Goal: Task Accomplishment & Management: Manage account settings

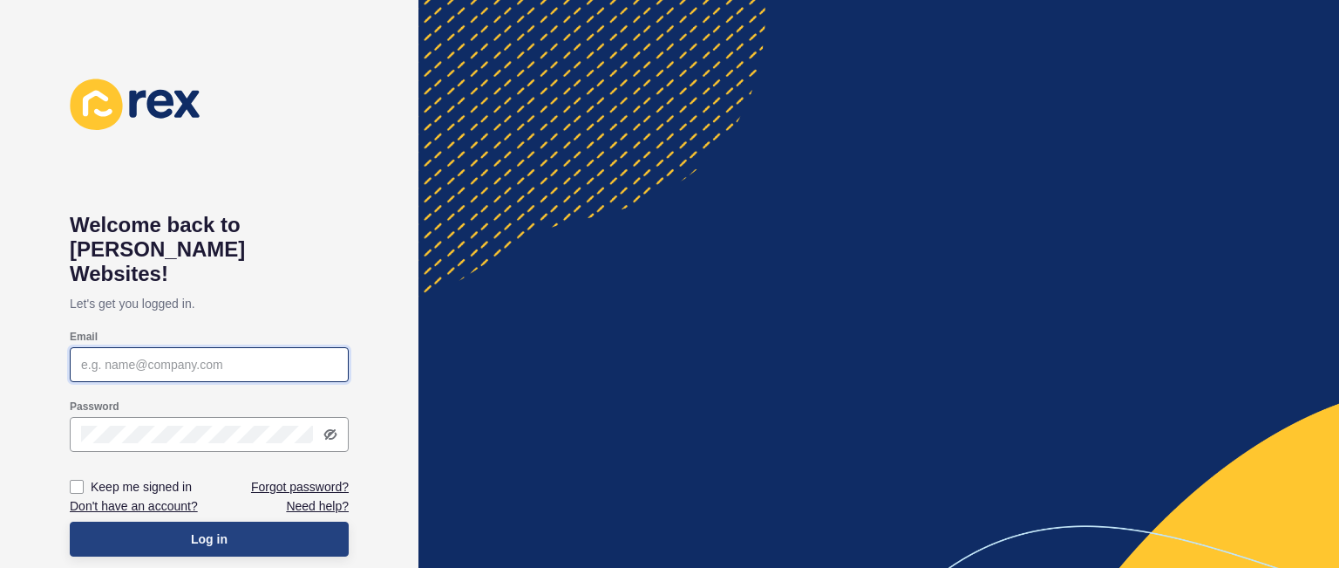
type input "[PERSON_NAME][EMAIL_ADDRESS][DOMAIN_NAME]"
click at [262, 521] on button "Log in" at bounding box center [209, 538] width 279 height 35
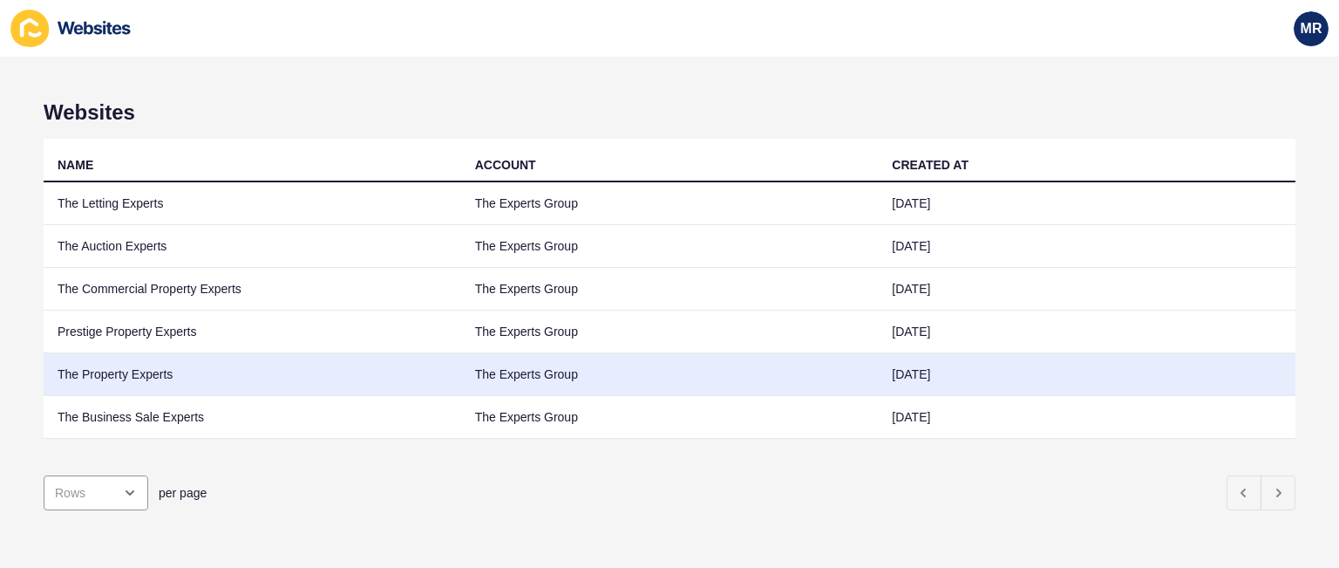
click at [101, 358] on td "The Property Experts" at bounding box center [253, 374] width 418 height 43
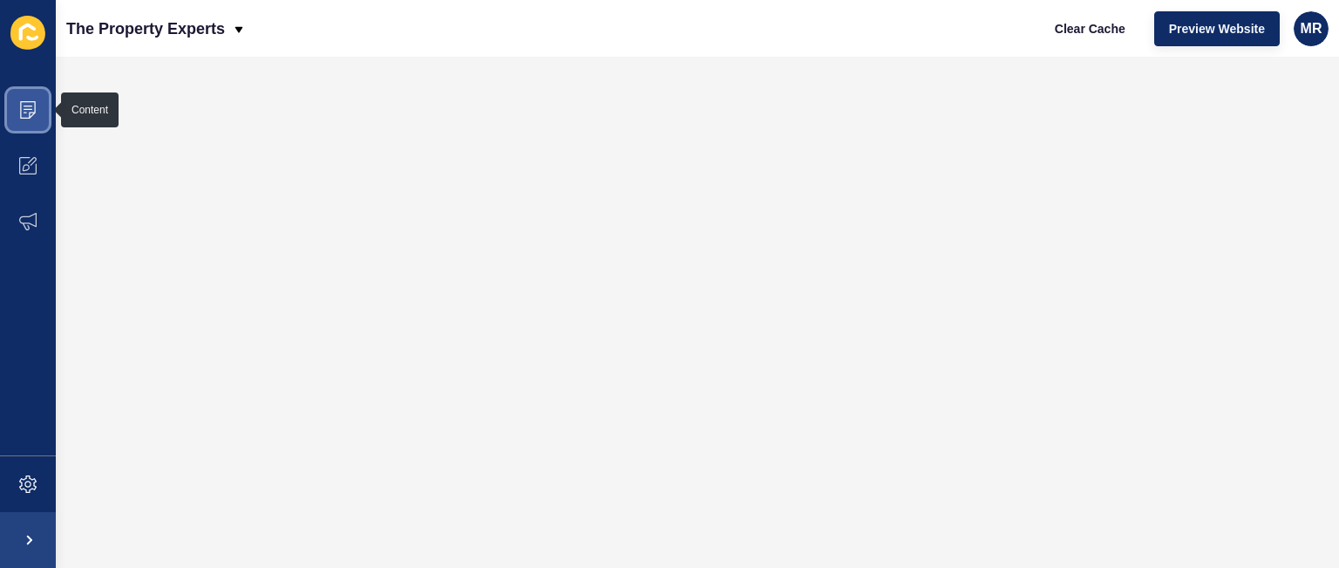
click at [26, 126] on span at bounding box center [28, 110] width 56 height 56
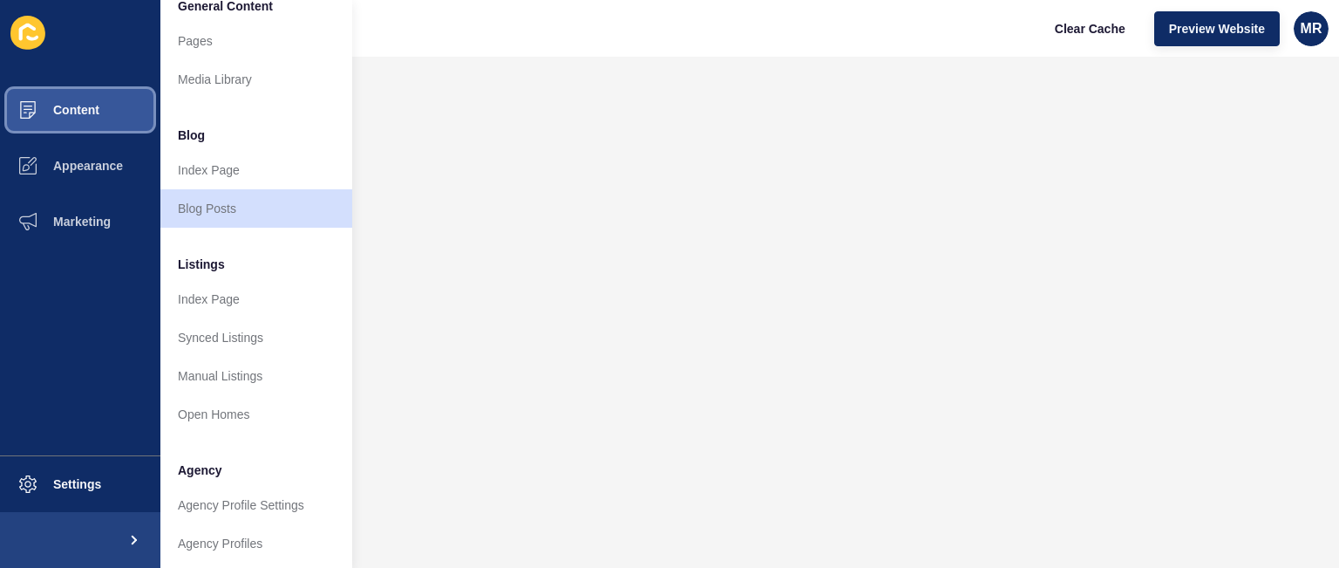
scroll to position [35, 0]
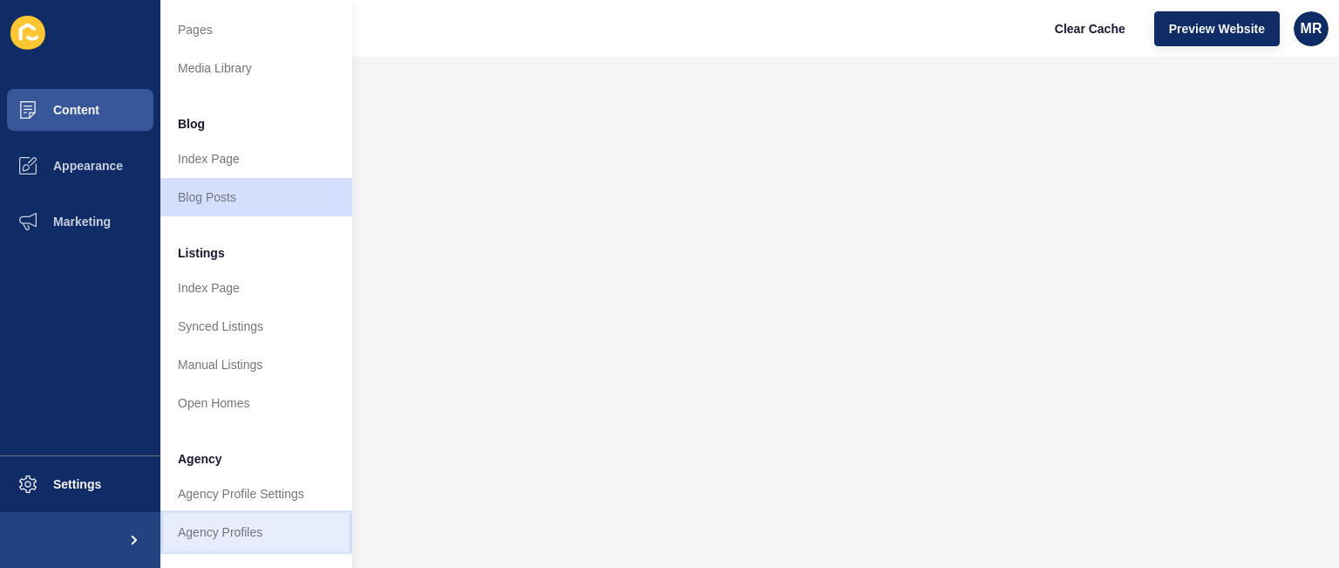
click at [290, 533] on link "Agency Profiles" at bounding box center [256, 532] width 192 height 38
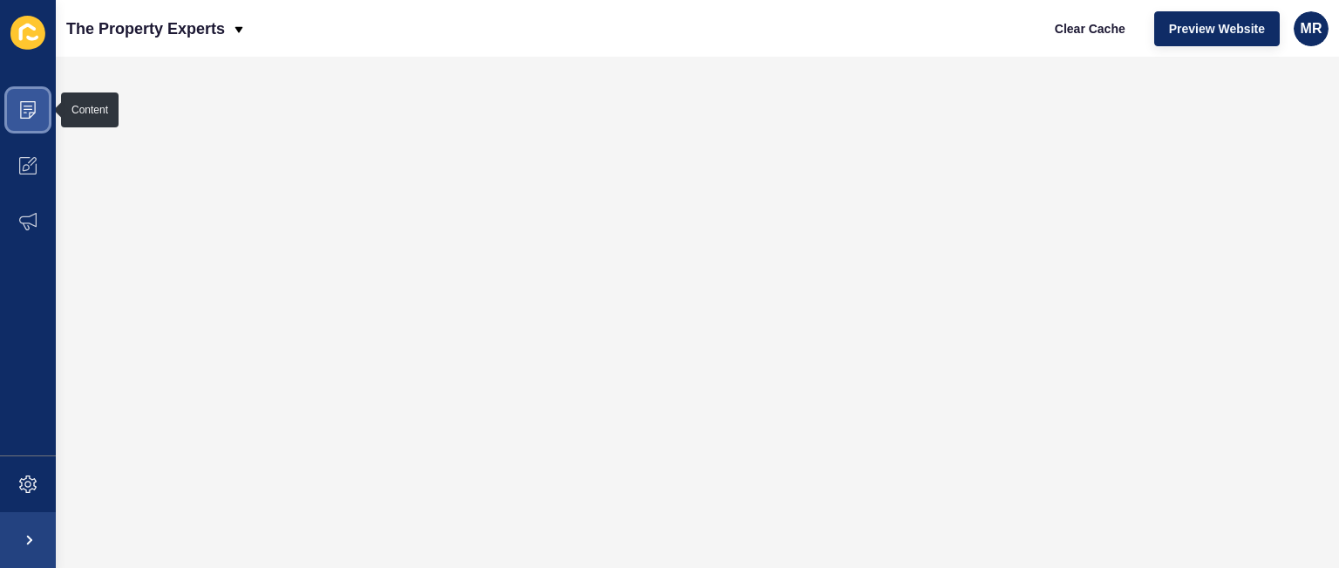
click at [31, 126] on span at bounding box center [28, 110] width 56 height 56
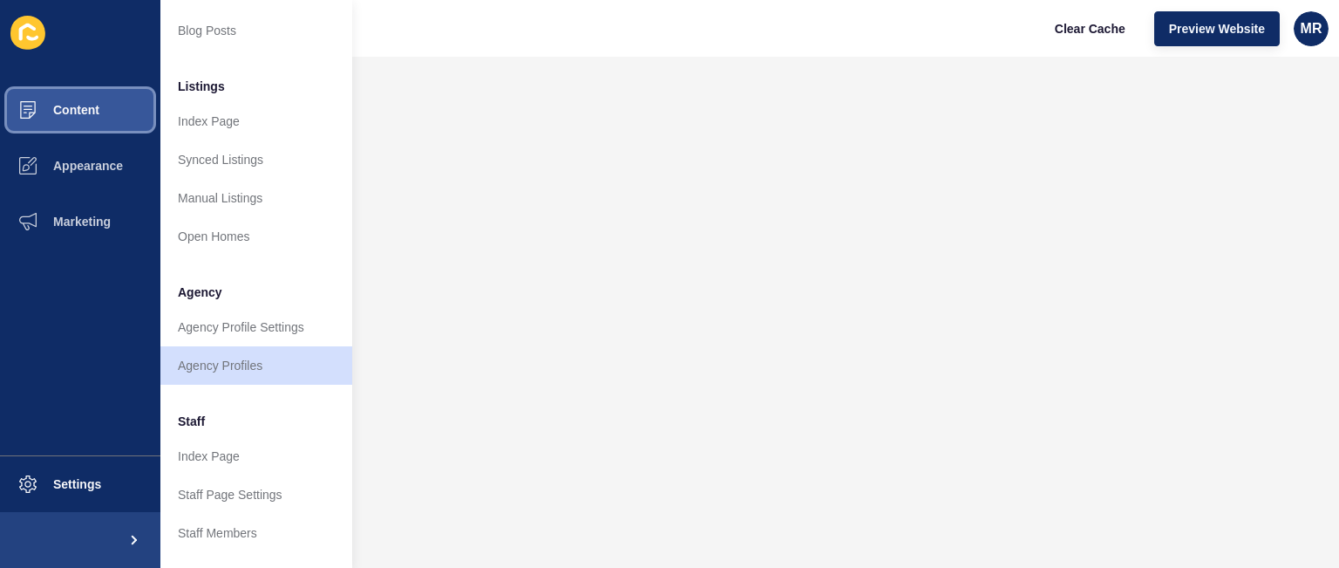
scroll to position [209, 0]
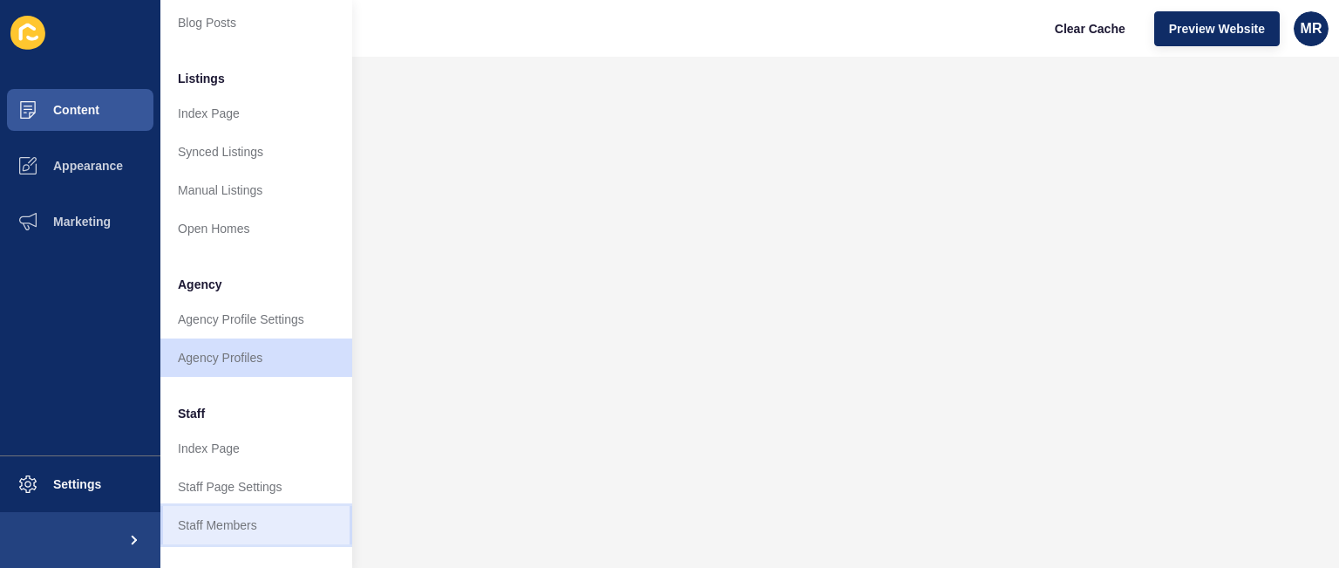
click at [297, 531] on link "Staff Members" at bounding box center [256, 525] width 192 height 38
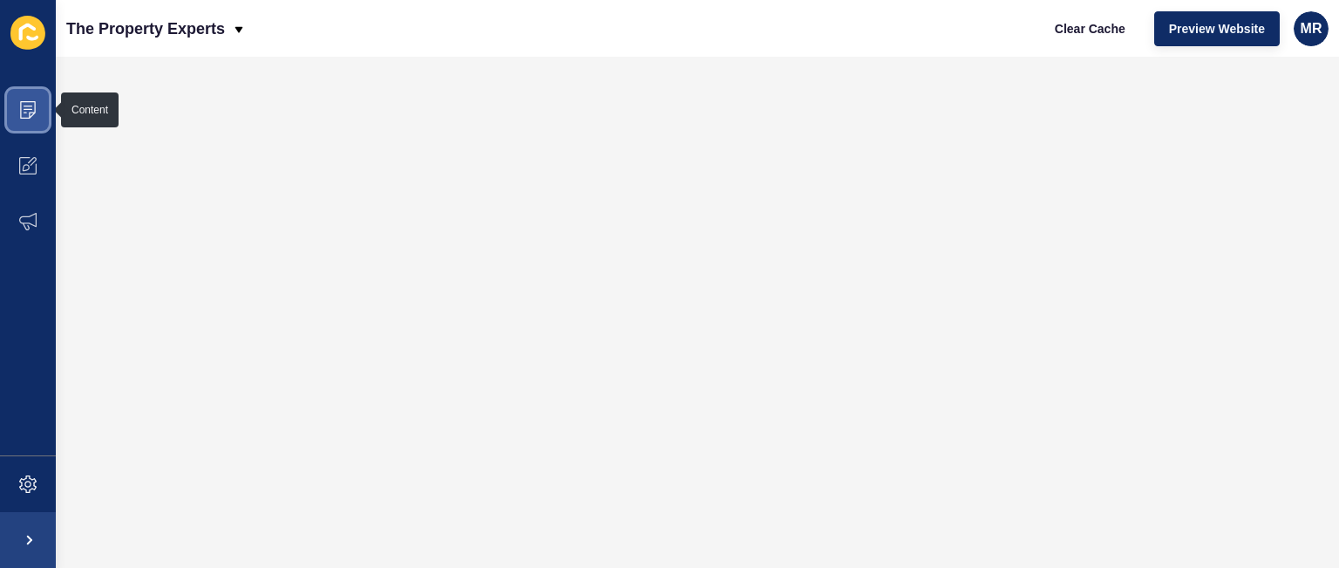
click at [37, 113] on span at bounding box center [28, 110] width 56 height 56
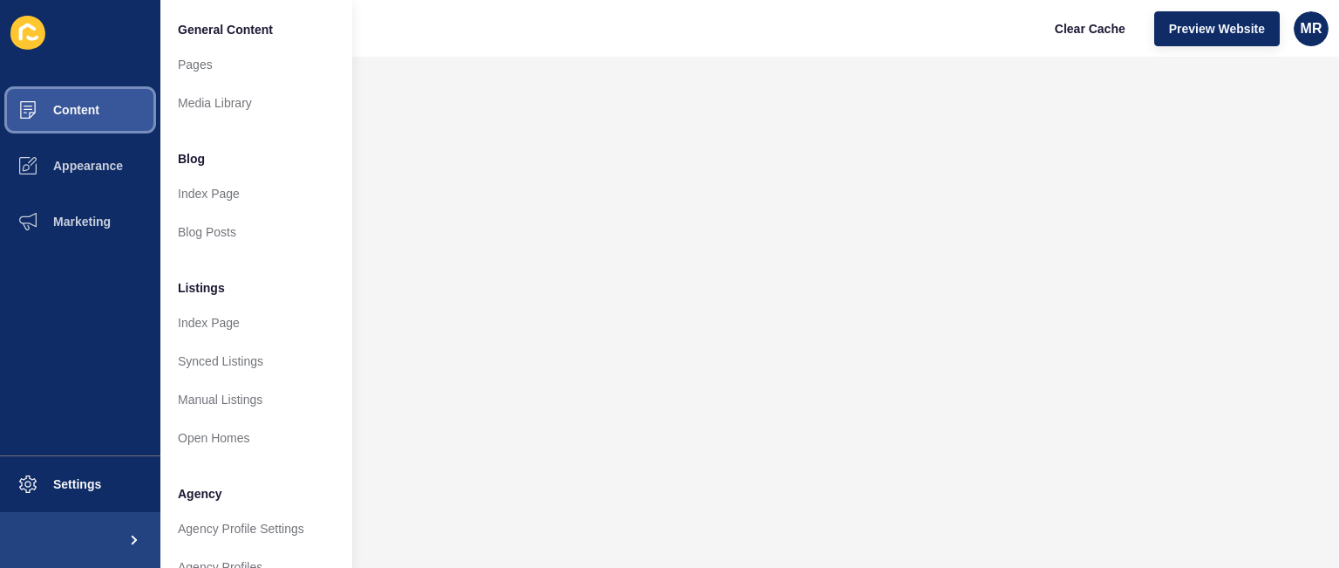
scroll to position [467, 0]
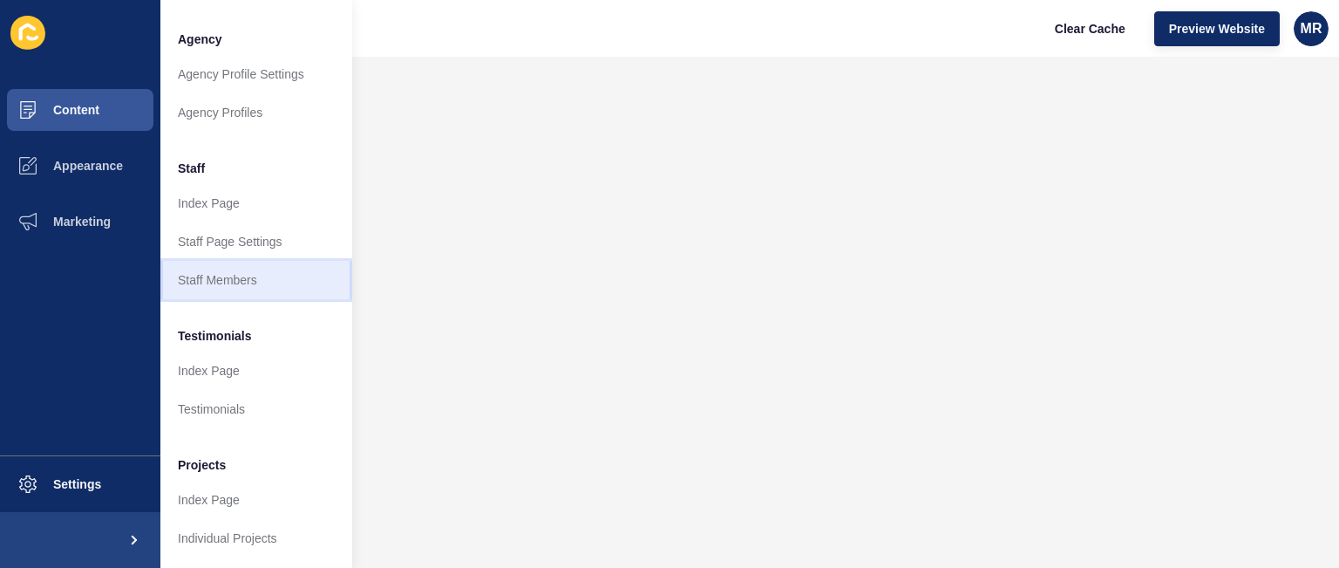
click at [287, 275] on link "Staff Members" at bounding box center [256, 280] width 192 height 38
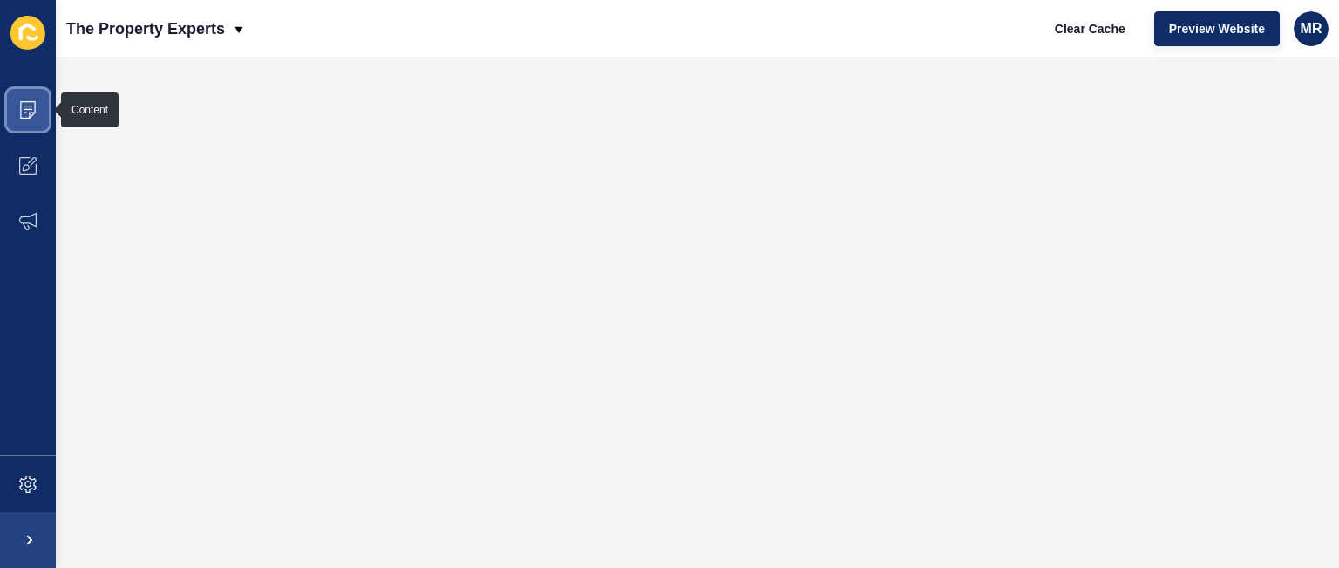
click at [37, 100] on span at bounding box center [28, 110] width 56 height 56
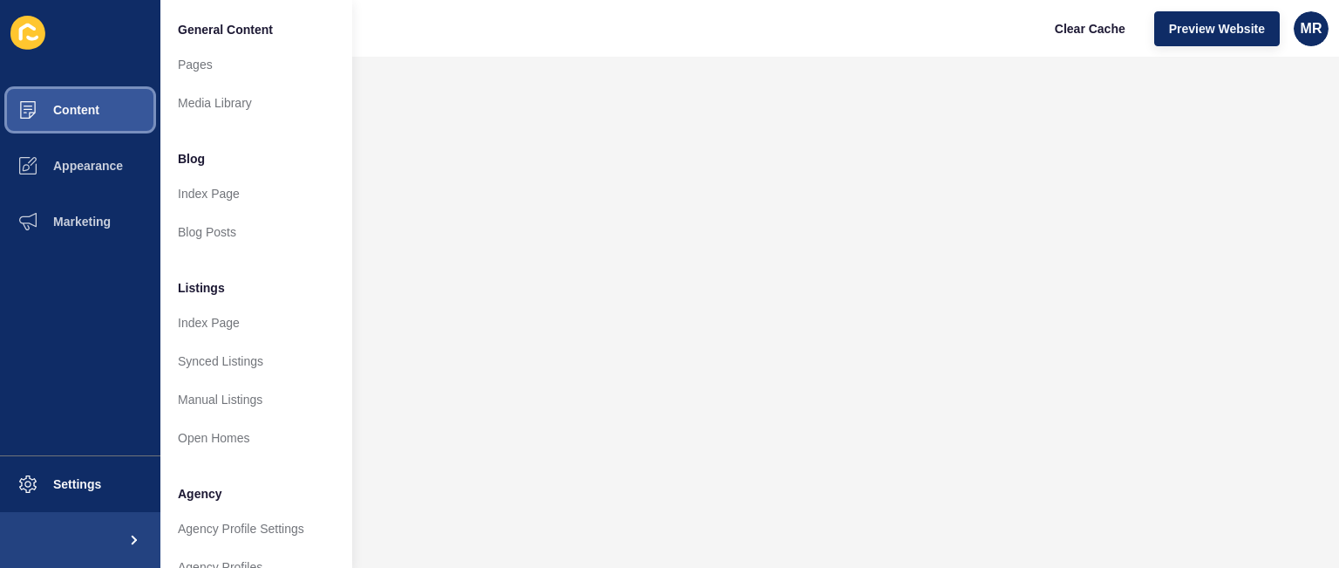
scroll to position [467, 0]
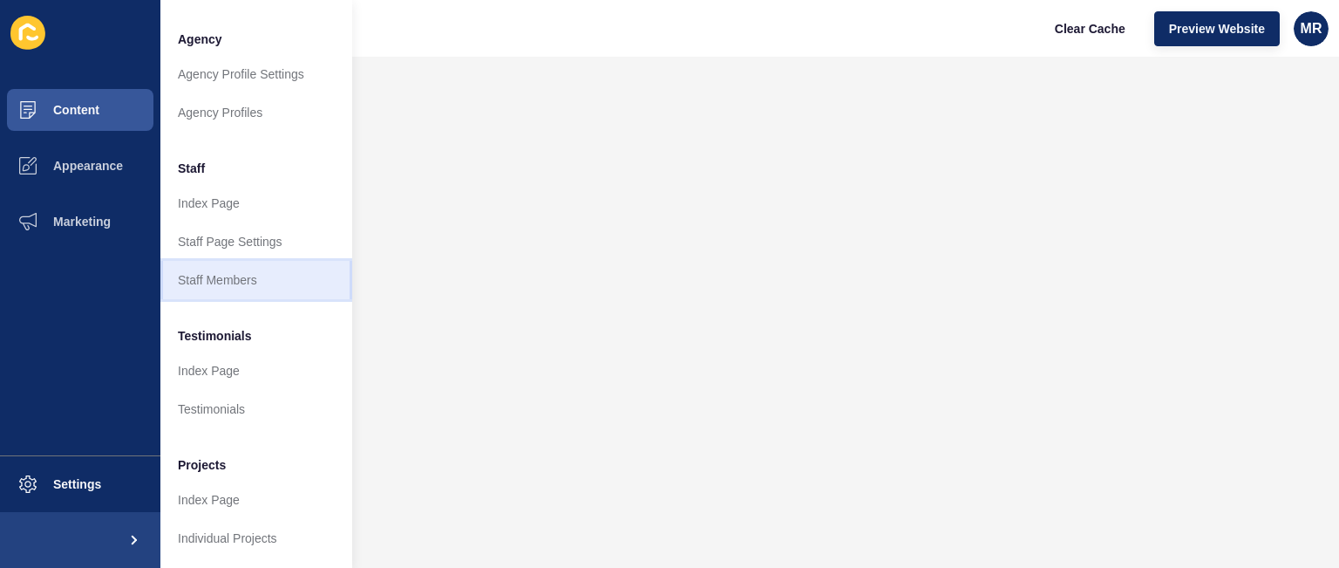
click at [265, 269] on link "Staff Members" at bounding box center [256, 280] width 192 height 38
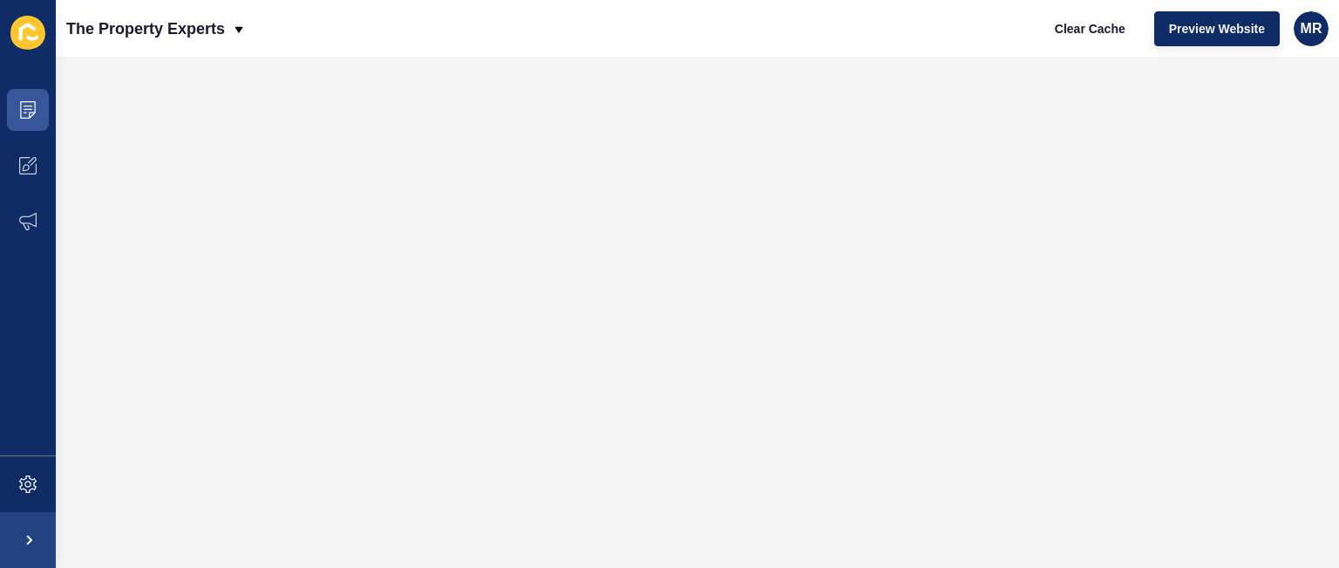
scroll to position [0, 0]
click at [1316, 32] on span "MR" at bounding box center [1312, 28] width 22 height 17
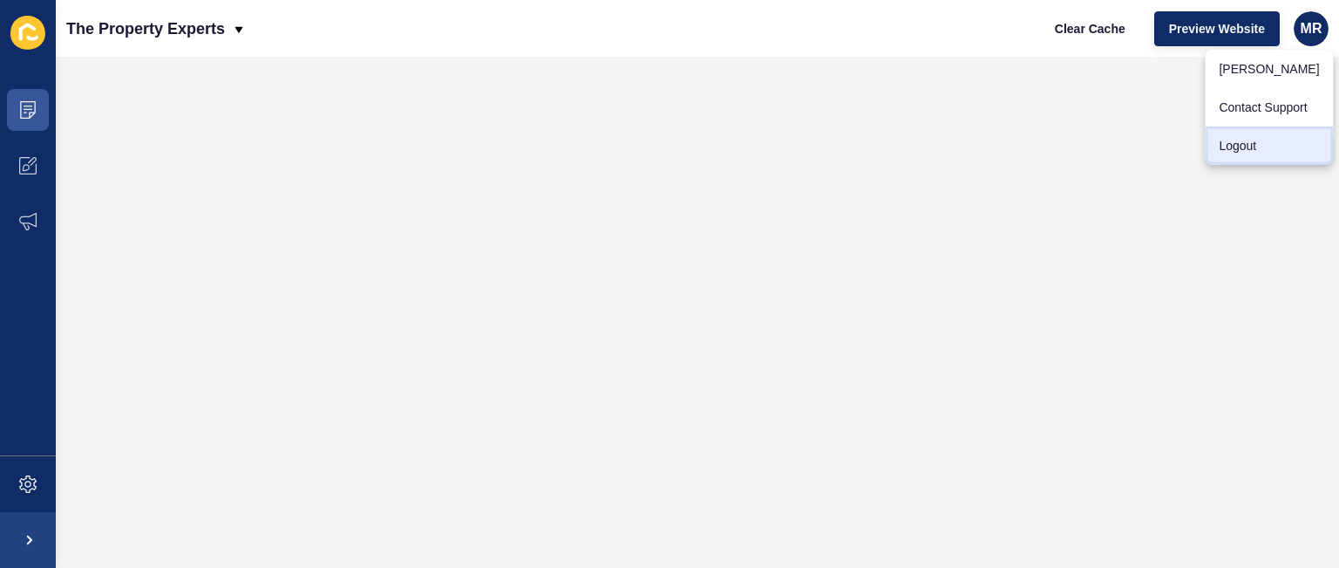
click at [1266, 139] on link "Logout" at bounding box center [1269, 145] width 128 height 38
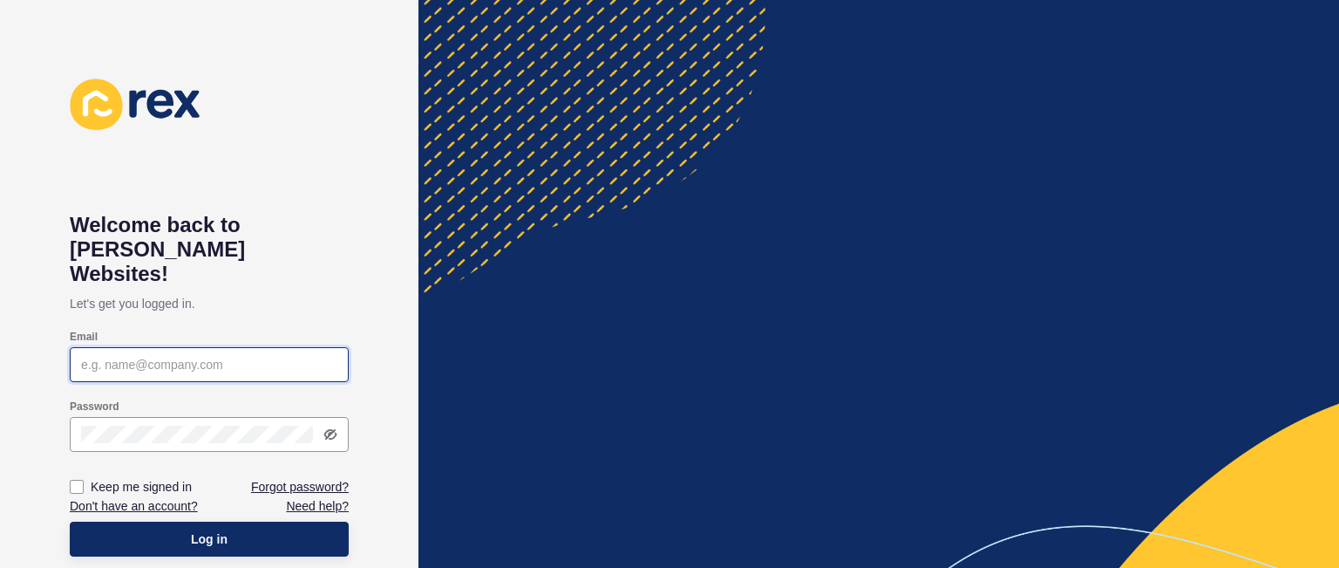
type input "[PERSON_NAME][EMAIL_ADDRESS][DOMAIN_NAME]"
